Goal: Transaction & Acquisition: Book appointment/travel/reservation

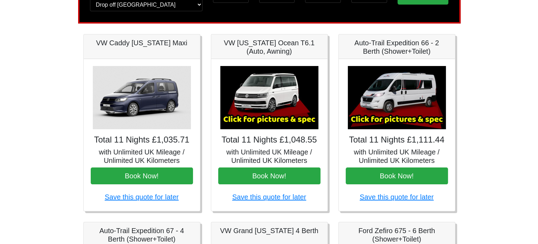
scroll to position [34, 0]
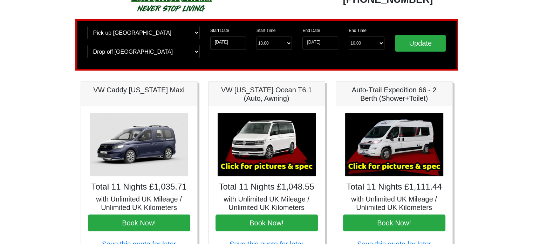
click at [390, 141] on img at bounding box center [394, 144] width 98 height 63
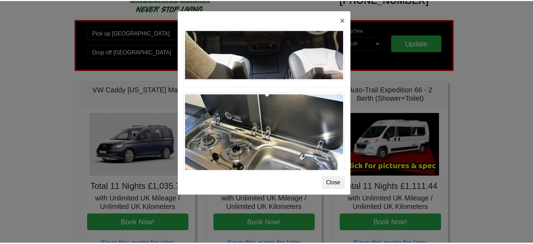
scroll to position [728, 0]
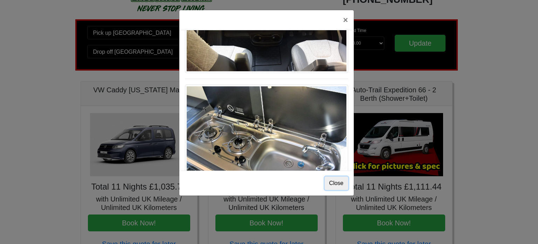
click at [341, 181] on button "Close" at bounding box center [336, 182] width 23 height 13
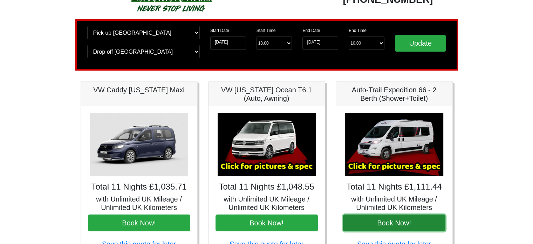
click at [390, 223] on button "Book Now!" at bounding box center [394, 222] width 102 height 17
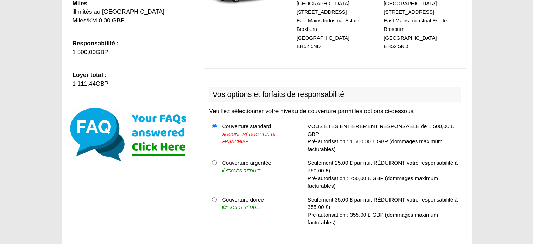
scroll to position [175, 0]
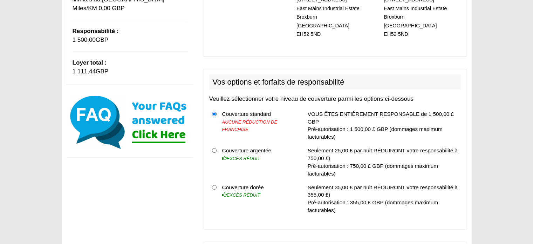
click at [217, 180] on th at bounding box center [214, 198] width 10 height 36
click at [215, 185] on input "radio" at bounding box center [214, 187] width 5 height 5
radio input "true"
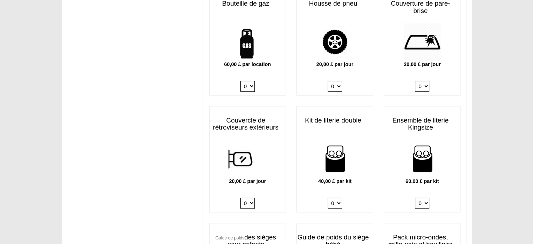
scroll to position [596, 0]
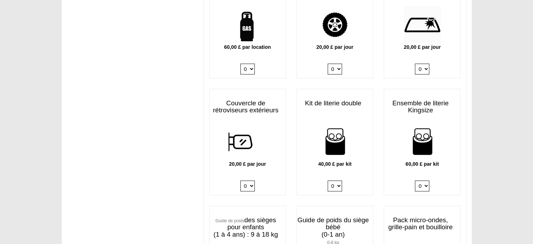
click at [336, 180] on select "0 1 2 3 4" at bounding box center [335, 185] width 14 height 11
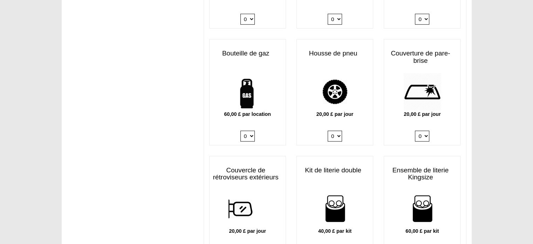
scroll to position [421, 0]
